Goal: Information Seeking & Learning: Learn about a topic

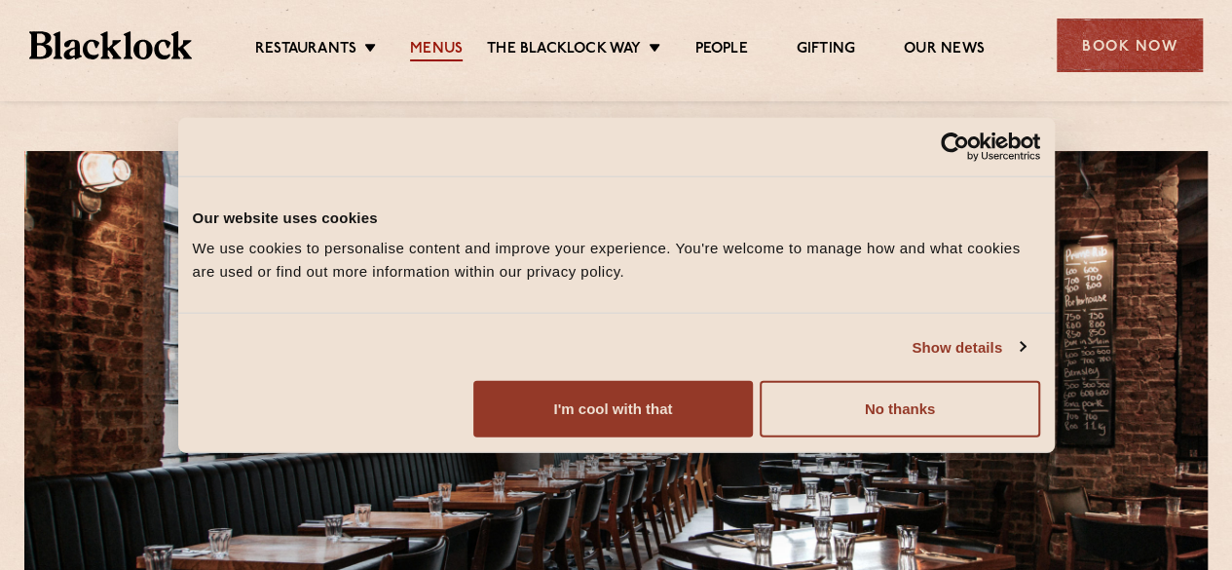
click at [455, 40] on link "Menus" at bounding box center [436, 50] width 53 height 21
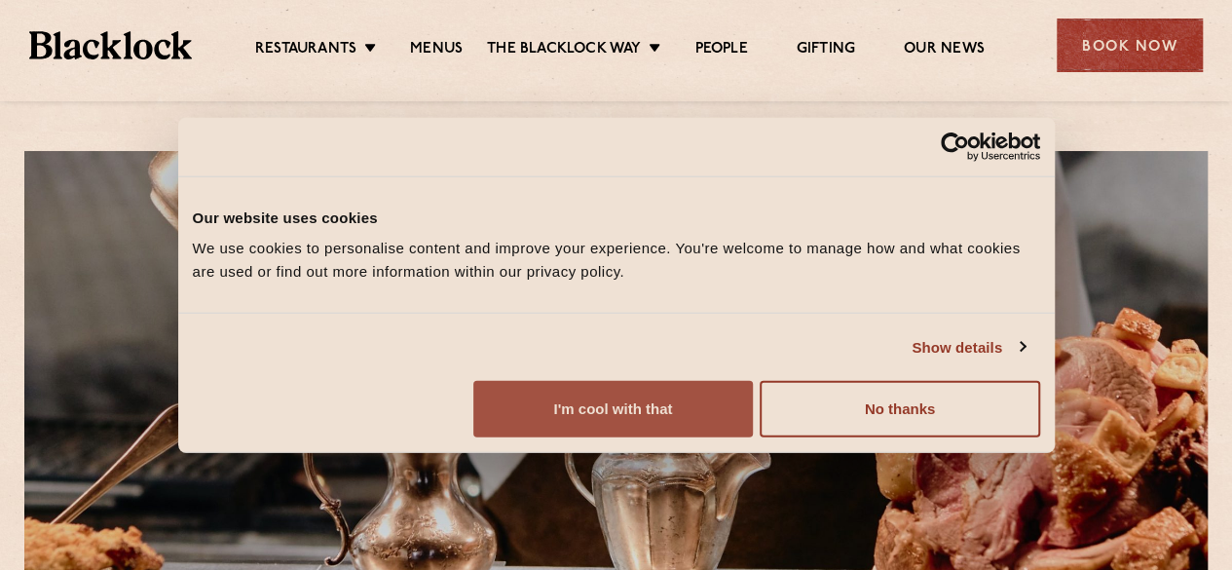
click at [753, 432] on button "I'm cool with that" at bounding box center [612, 409] width 279 height 56
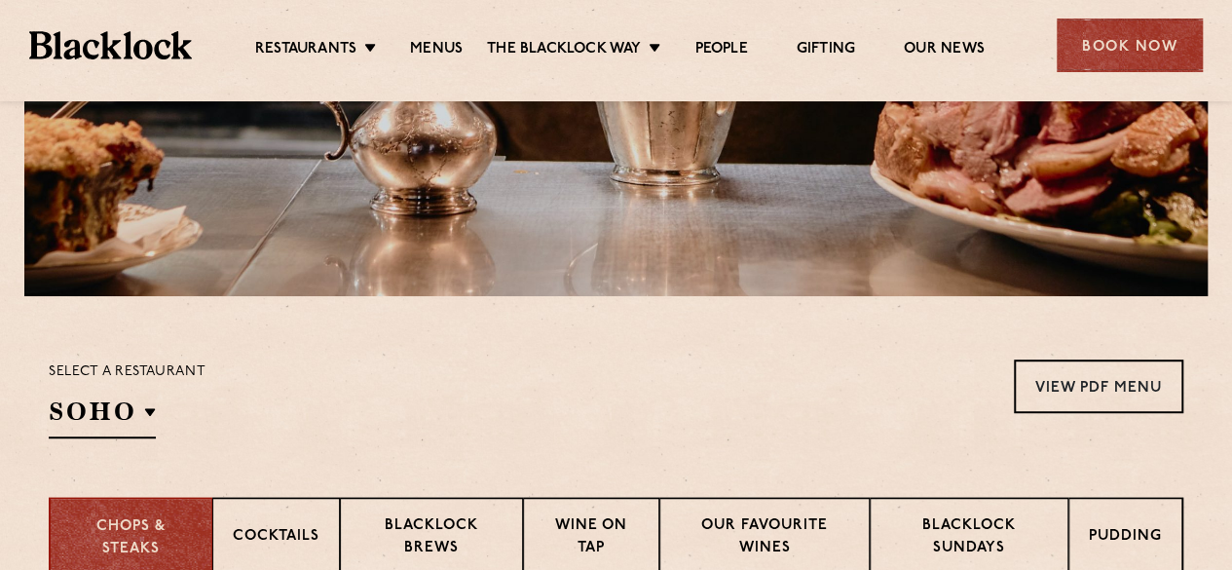
scroll to position [487, 0]
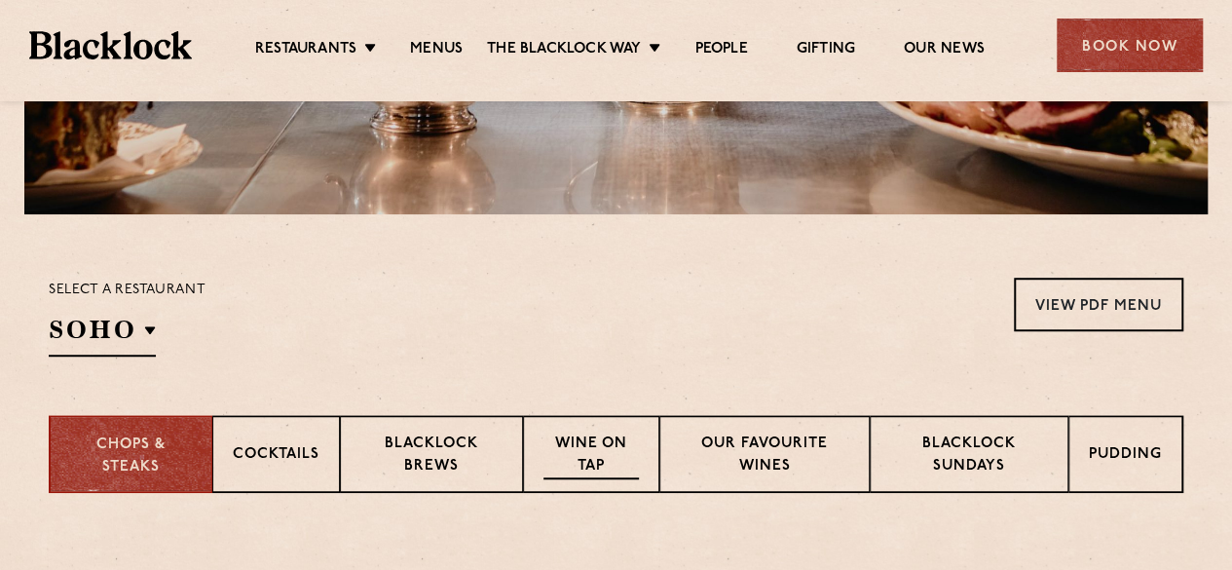
click at [578, 469] on p "Wine on Tap" at bounding box center [590, 456] width 95 height 46
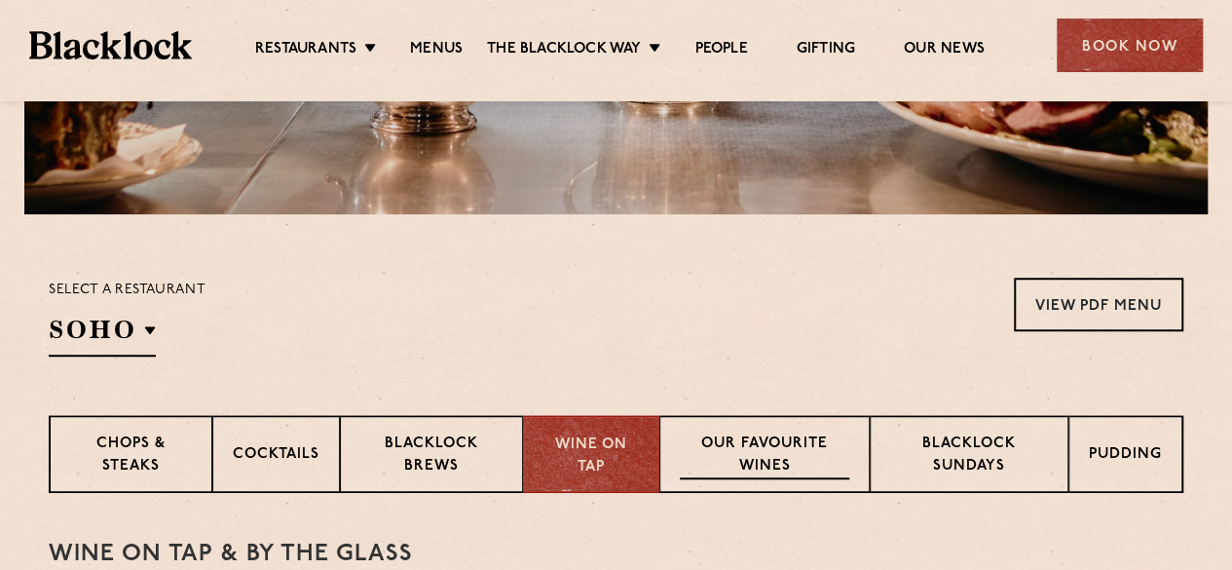
click at [759, 452] on p "Our favourite wines" at bounding box center [764, 456] width 168 height 46
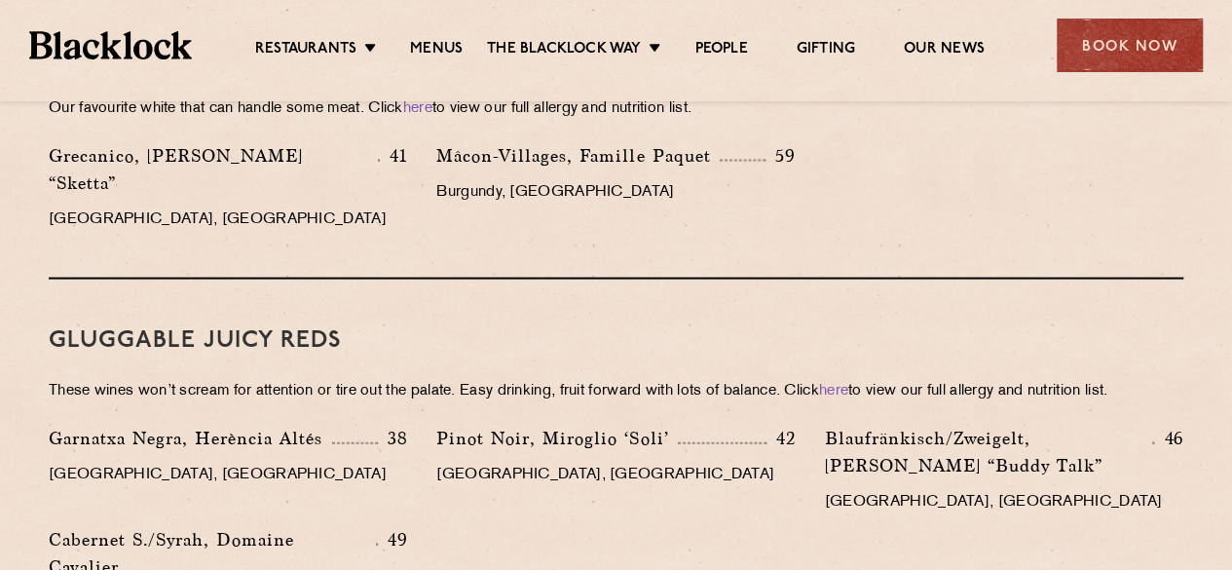
scroll to position [1909, 0]
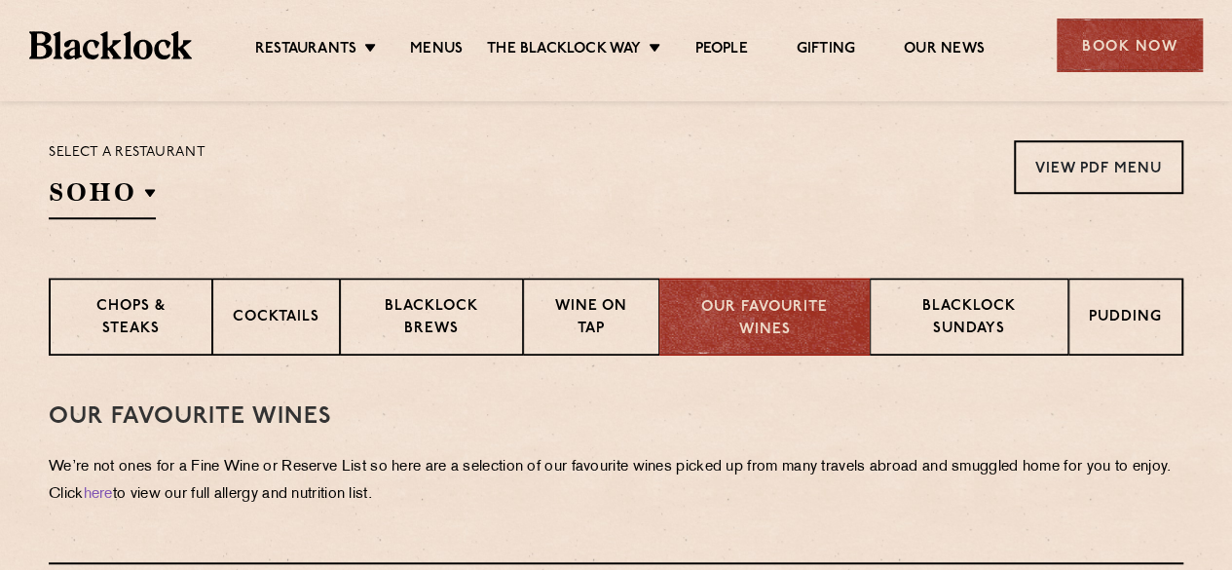
scroll to position [612, 0]
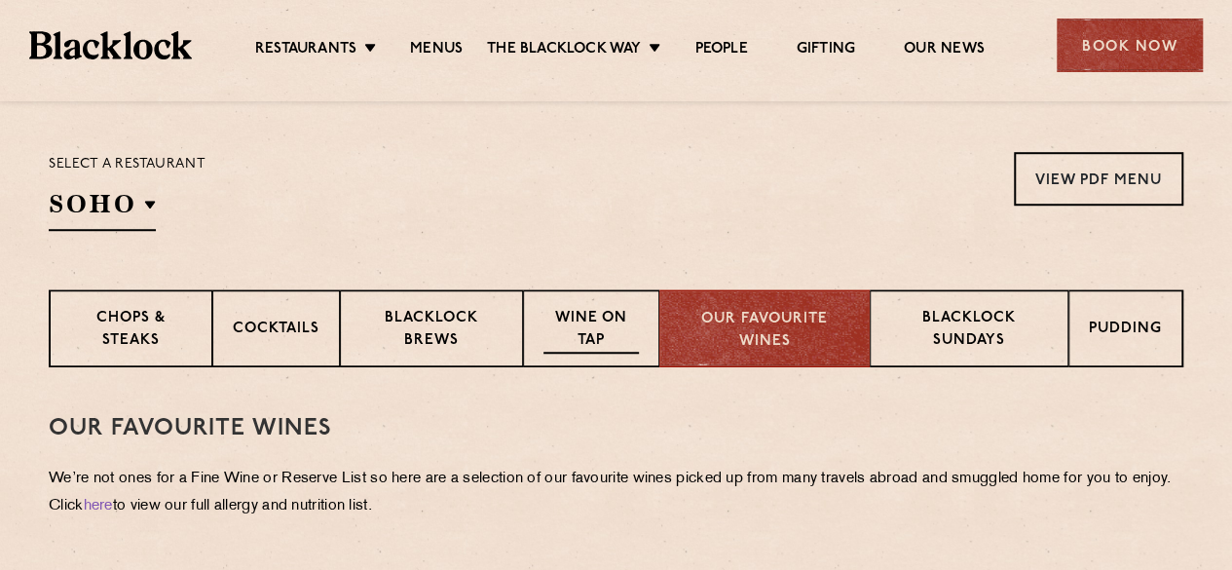
click at [582, 313] on p "Wine on Tap" at bounding box center [590, 331] width 95 height 46
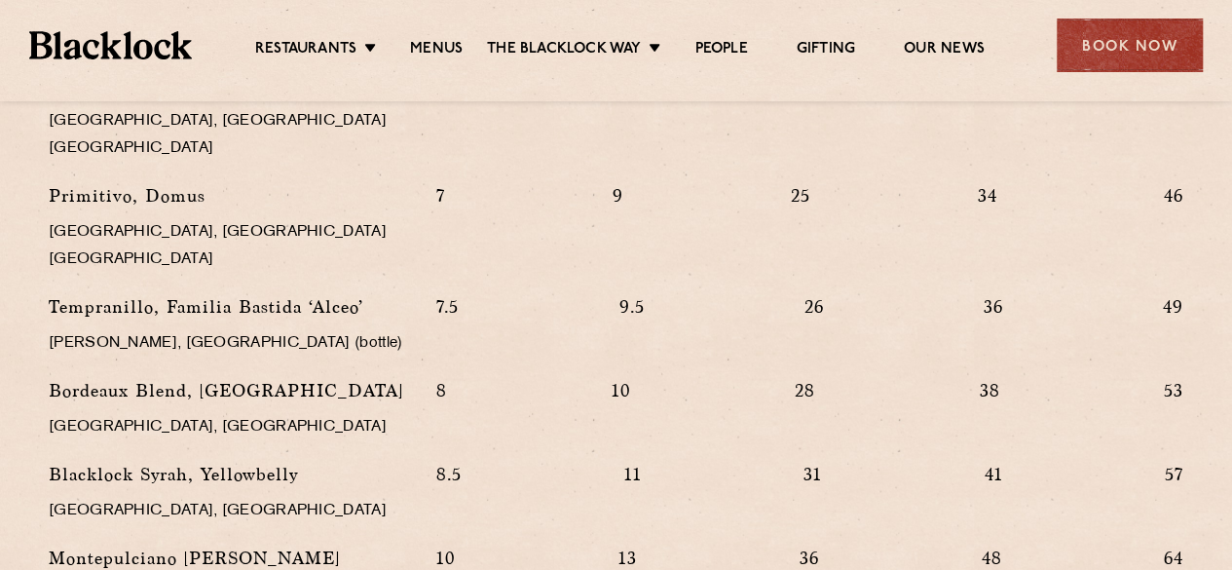
scroll to position [1963, 0]
